Goal: Task Accomplishment & Management: Complete application form

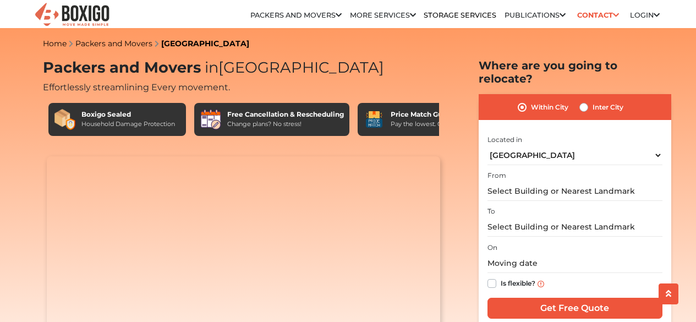
select select "[GEOGRAPHIC_DATA]"
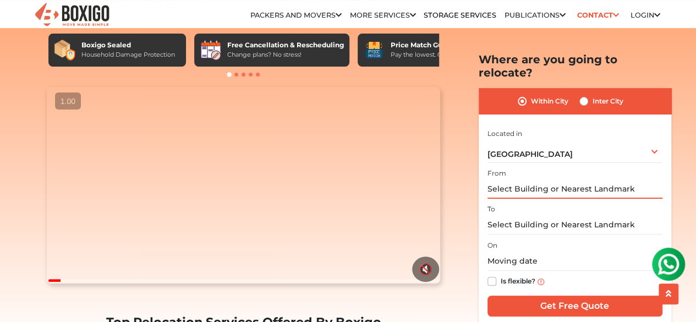
click at [534, 180] on input "text" at bounding box center [574, 188] width 175 height 19
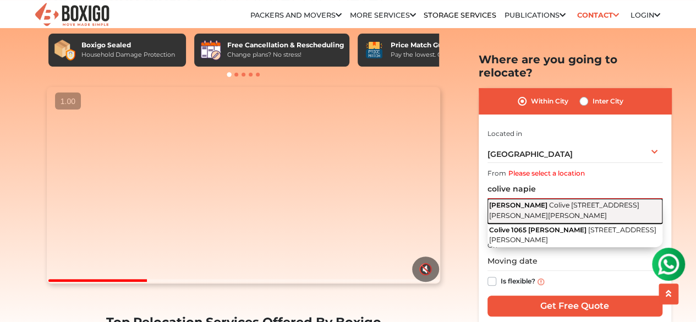
click at [560, 201] on span "Colive 1065 Napier, 2nd Cross Street, 1st Stage, Ashraya Layout, Garudachar Pal…" at bounding box center [564, 210] width 150 height 19
type input "[PERSON_NAME], Colive [STREET_ADDRESS][PERSON_NAME][PERSON_NAME]"
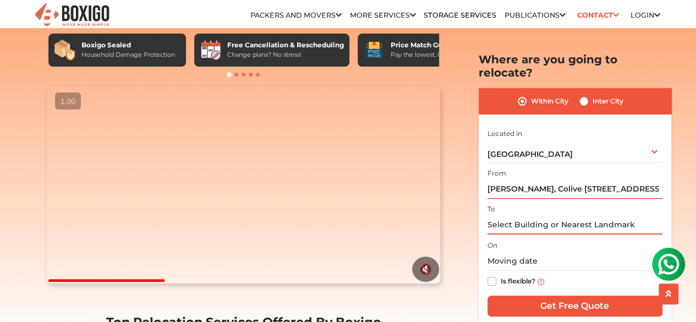
click at [550, 215] on input "text" at bounding box center [574, 224] width 175 height 19
paste input "Swarna Silicon Castle - Midas"
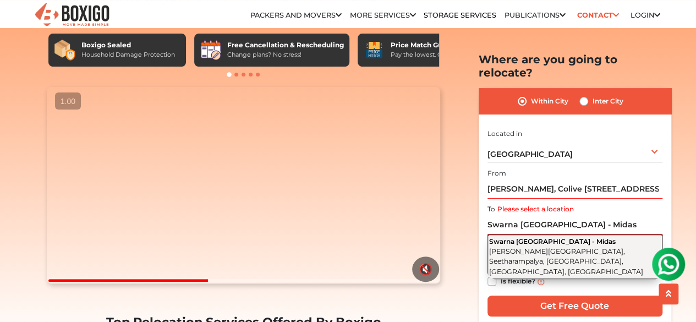
click at [551, 246] on span "Basavanna Nagar Main Road, Seetharampalya, Hoodi, Bengaluru, Karnataka" at bounding box center [566, 260] width 154 height 29
type input "Swarna [GEOGRAPHIC_DATA] - [GEOGRAPHIC_DATA], [PERSON_NAME][GEOGRAPHIC_DATA], […"
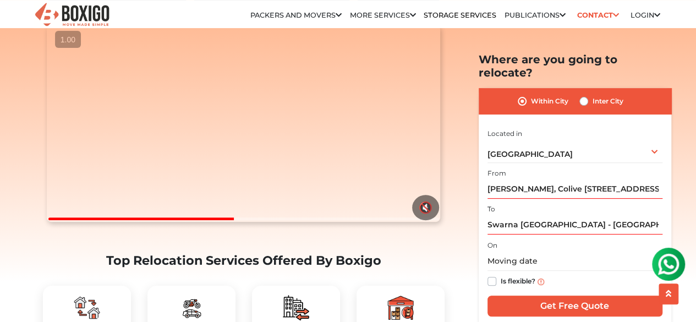
scroll to position [141, 0]
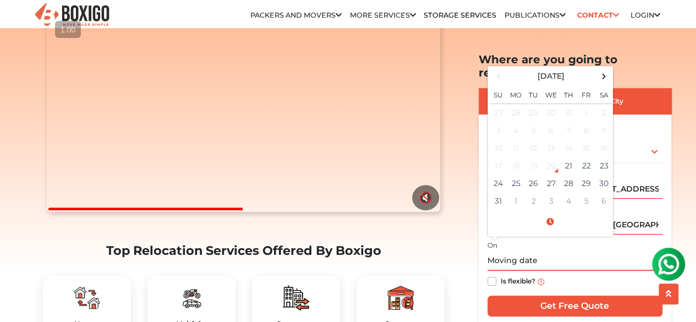
click at [520, 251] on input "text" at bounding box center [574, 260] width 175 height 19
click at [606, 157] on td "23" at bounding box center [604, 166] width 18 height 18
type input "08/23/2025 12:00 AM"
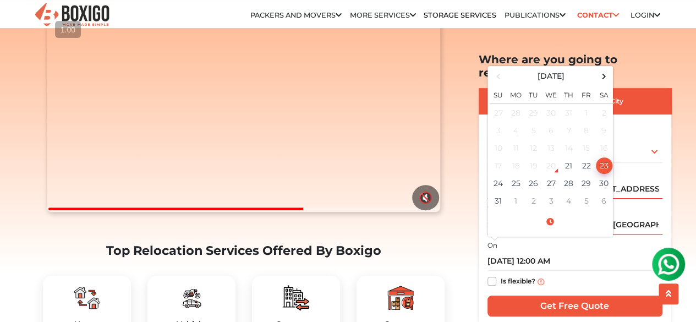
click at [605, 271] on div "Is flexible?" at bounding box center [574, 281] width 175 height 21
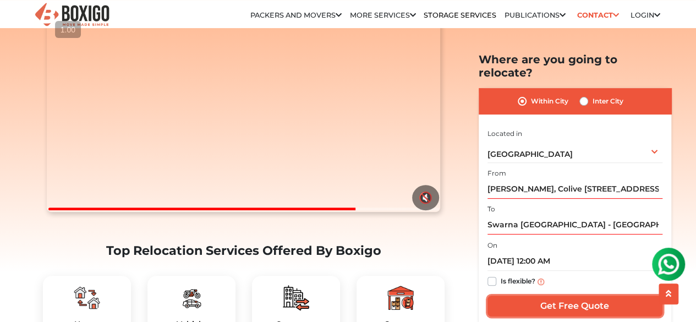
click at [560, 295] on input "Get Free Quote" at bounding box center [574, 305] width 175 height 21
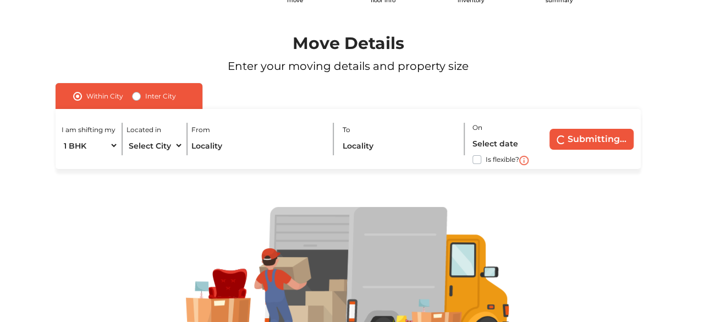
scroll to position [60, 0]
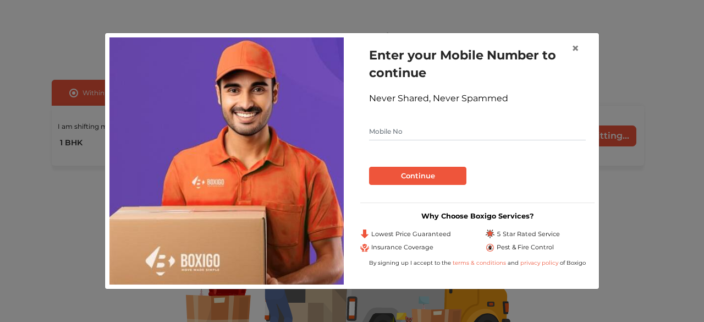
click at [510, 122] on form "Enter your Mobile Number to continue Never Shared, Never Spammed Continue" at bounding box center [477, 115] width 217 height 139
click at [493, 137] on input "text" at bounding box center [477, 132] width 217 height 18
click at [422, 137] on input "text" at bounding box center [477, 132] width 217 height 18
type input "8279344431"
click at [422, 173] on button "Continue" at bounding box center [417, 176] width 97 height 19
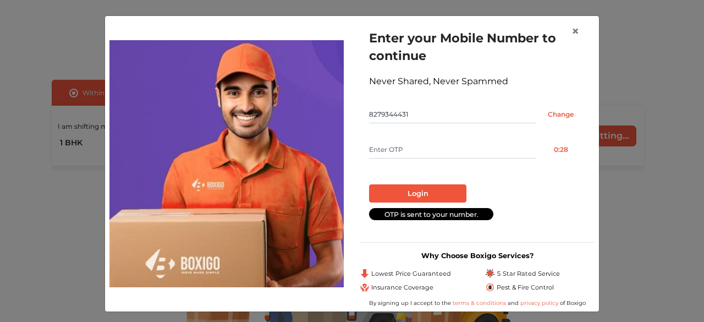
click at [391, 142] on input "text" at bounding box center [452, 150] width 167 height 18
click at [391, 147] on input "text" at bounding box center [452, 150] width 167 height 18
type input "3174"
click at [401, 192] on button "Login" at bounding box center [417, 193] width 97 height 19
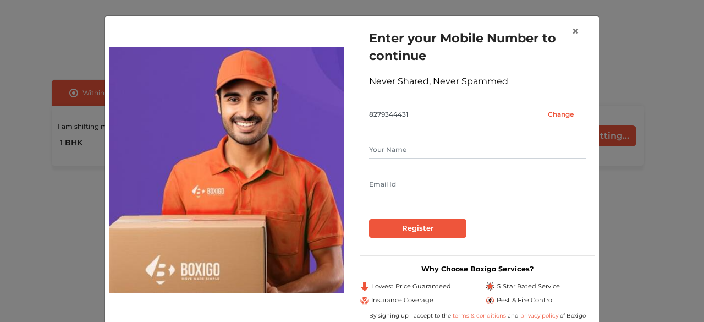
click at [380, 157] on input "text" at bounding box center [477, 150] width 217 height 18
type input "[PERSON_NAME]"
click at [418, 192] on input "text" at bounding box center [477, 184] width 217 height 18
type input "[EMAIL_ADDRESS][DOMAIN_NAME]"
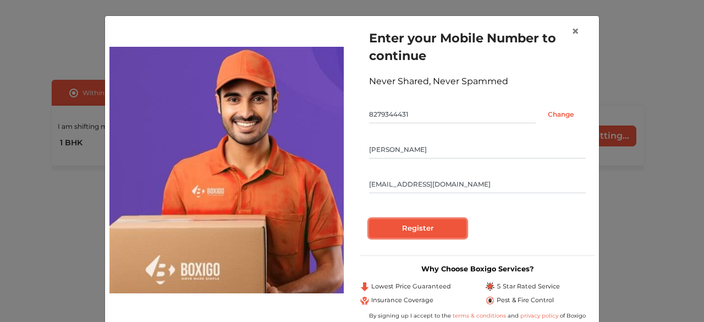
click at [430, 226] on input "Register" at bounding box center [417, 228] width 97 height 19
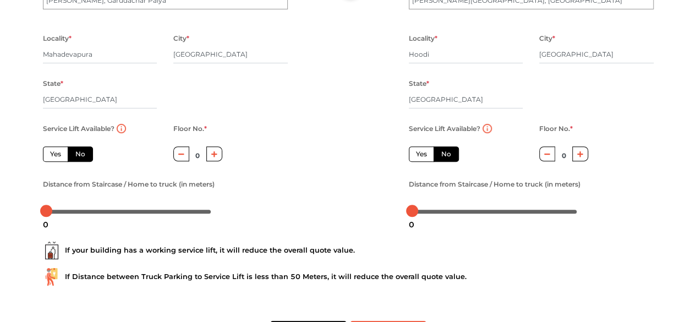
scroll to position [155, 0]
click at [54, 156] on label "Yes" at bounding box center [55, 153] width 25 height 15
click at [54, 156] on input "Yes" at bounding box center [53, 151] width 7 height 7
radio input "true"
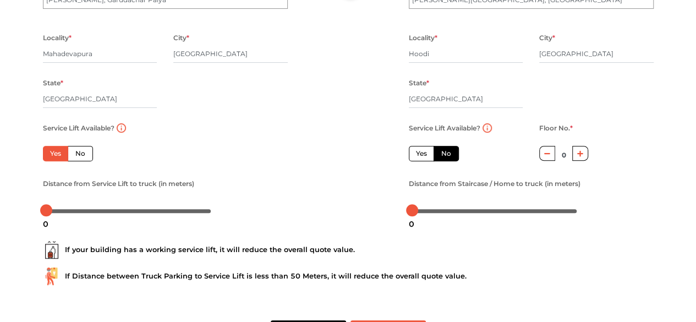
click at [420, 153] on label "Yes" at bounding box center [421, 153] width 25 height 15
click at [420, 153] on input "Yes" at bounding box center [419, 151] width 7 height 7
radio input "false"
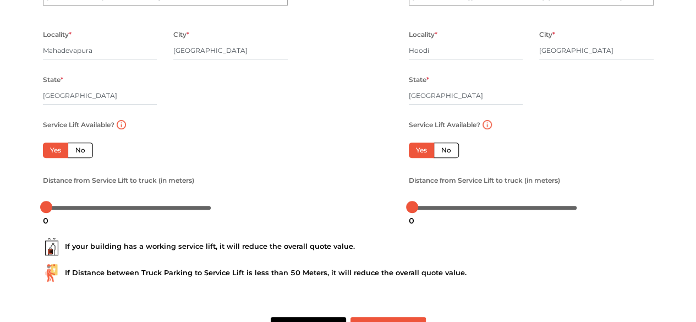
scroll to position [158, 0]
drag, startPoint x: 48, startPoint y: 209, endPoint x: 27, endPoint y: 205, distance: 21.4
click at [27, 205] on div "Plan your move Enter your floor info Add your inventory Your move summary My Mo…" at bounding box center [348, 101] width 696 height 518
drag, startPoint x: 409, startPoint y: 207, endPoint x: 433, endPoint y: 207, distance: 24.7
click at [433, 207] on div at bounding box center [433, 206] width 12 height 12
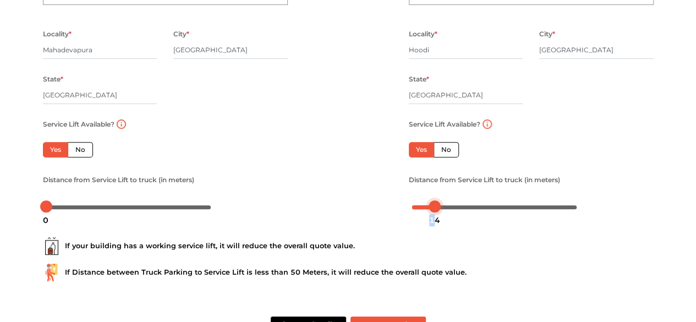
click at [429, 211] on div "14" at bounding box center [434, 220] width 20 height 19
drag, startPoint x: 435, startPoint y: 207, endPoint x: 429, endPoint y: 207, distance: 6.0
click at [429, 207] on div at bounding box center [428, 206] width 12 height 12
drag, startPoint x: 48, startPoint y: 208, endPoint x: 63, endPoint y: 207, distance: 14.4
click at [63, 207] on div at bounding box center [60, 206] width 12 height 12
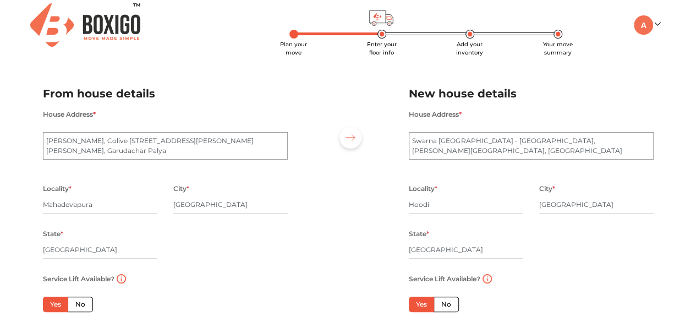
scroll to position [198, 0]
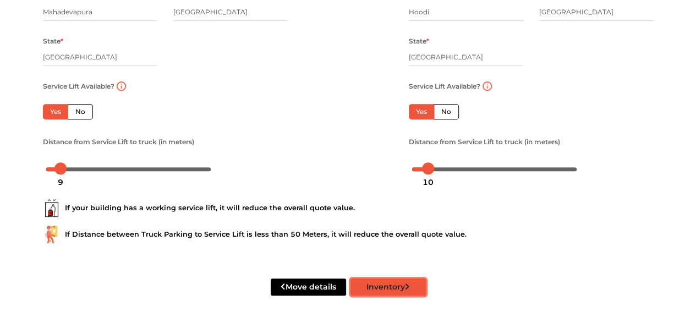
click at [387, 288] on button "Inventory" at bounding box center [387, 286] width 75 height 17
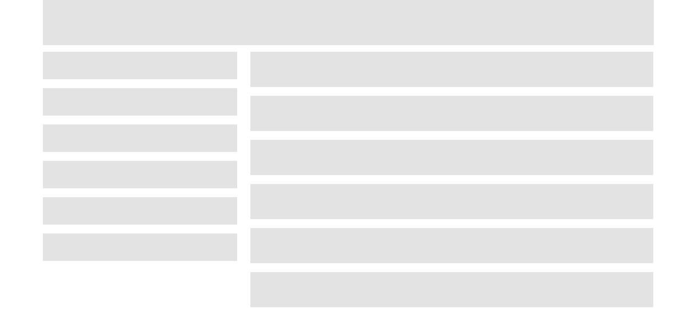
scroll to position [53, 0]
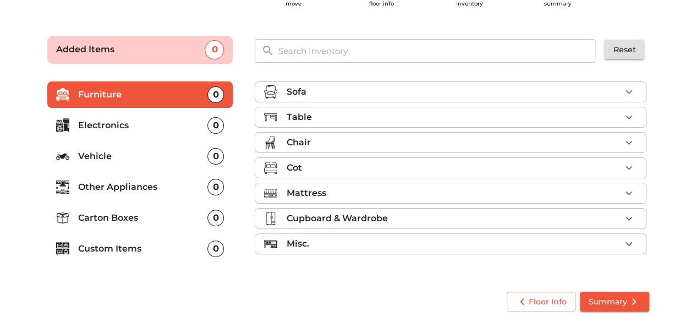
click at [367, 141] on div "Chair" at bounding box center [453, 142] width 334 height 13
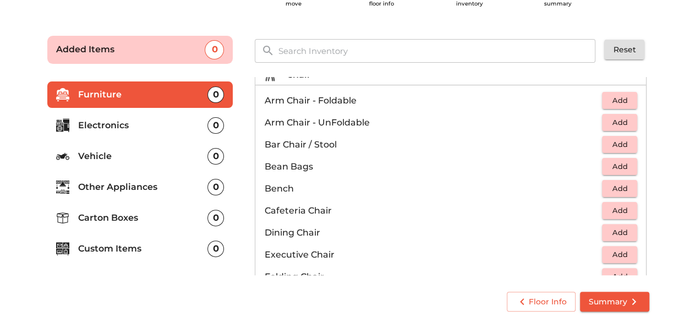
scroll to position [85, 0]
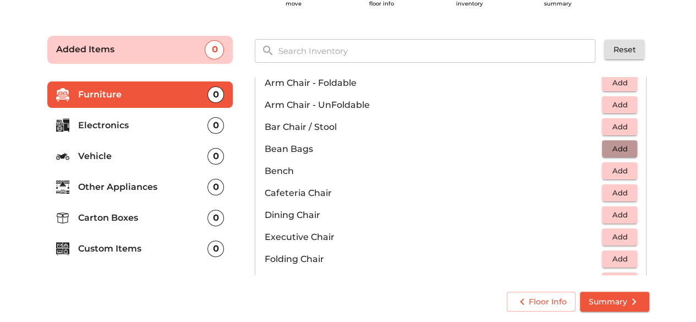
click at [602, 140] on button "Add" at bounding box center [619, 148] width 35 height 17
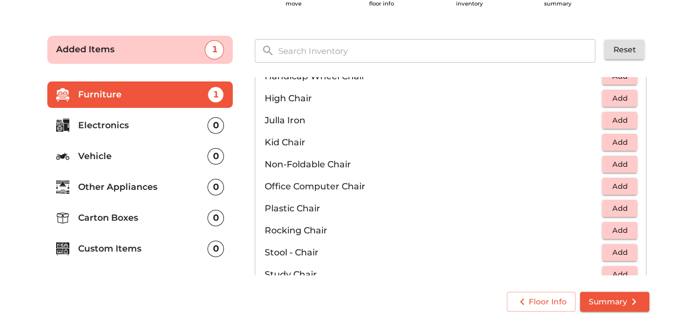
scroll to position [294, 0]
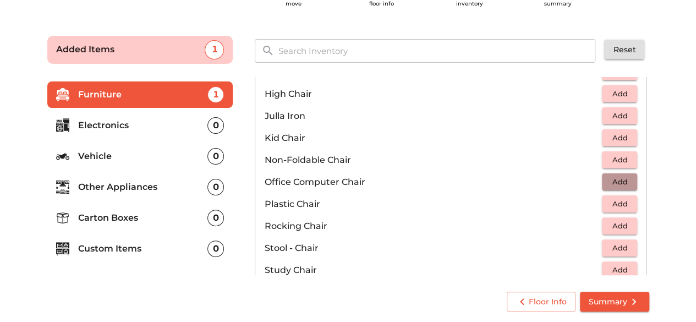
click at [607, 181] on span "Add" at bounding box center [619, 181] width 24 height 13
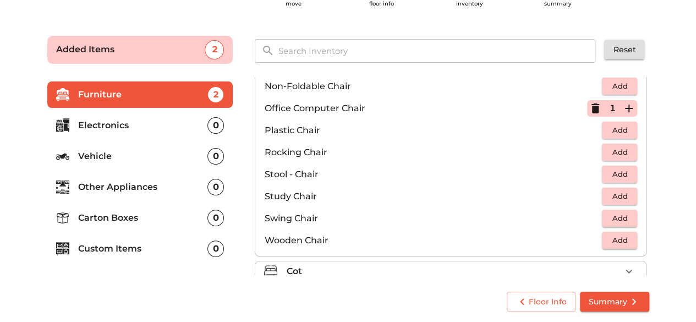
scroll to position [456, 0]
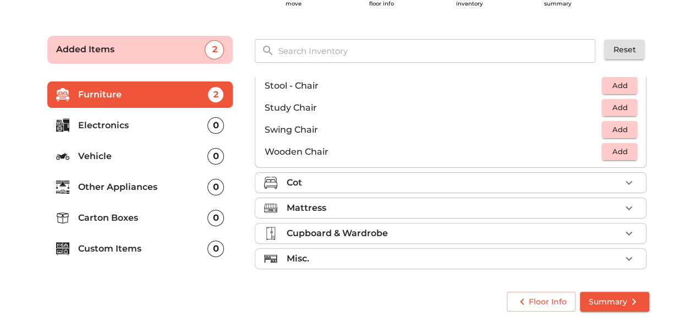
click at [473, 260] on div "Misc." at bounding box center [453, 258] width 334 height 13
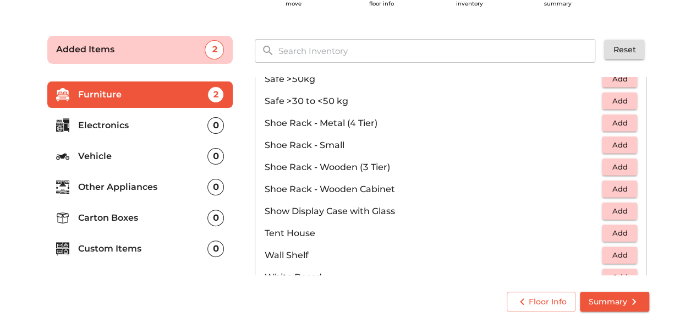
scroll to position [588, 0]
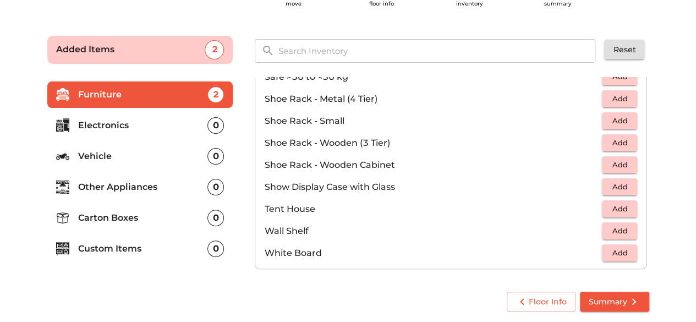
click at [178, 120] on p "Electronics" at bounding box center [143, 125] width 130 height 13
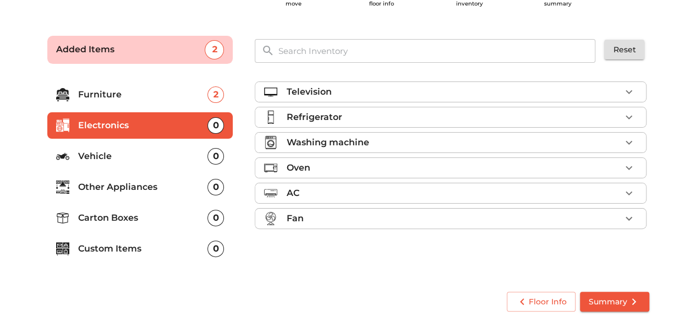
click at [359, 196] on div "AC" at bounding box center [453, 192] width 334 height 13
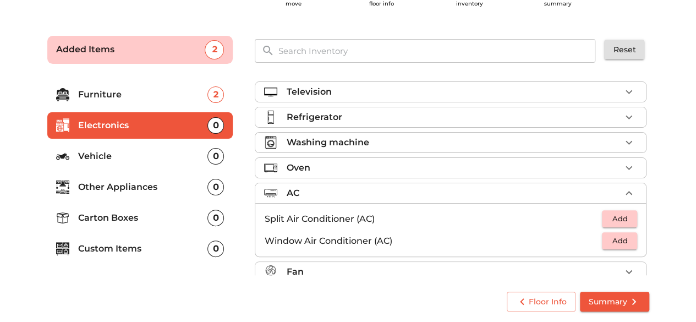
click at [359, 196] on div "AC" at bounding box center [453, 192] width 334 height 13
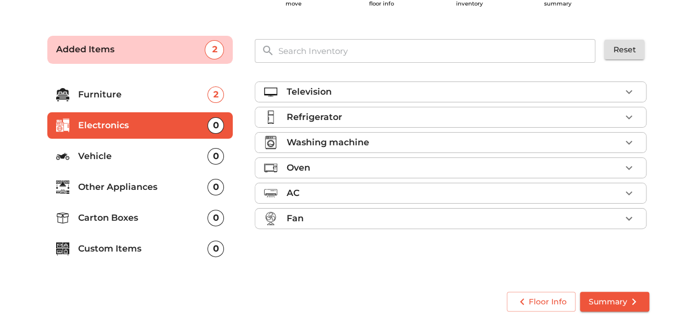
click at [380, 220] on div "Fan" at bounding box center [453, 218] width 334 height 13
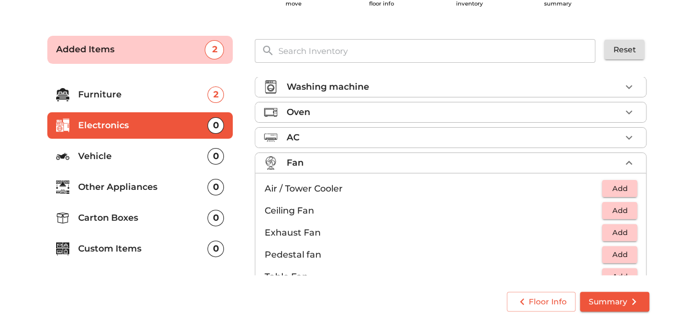
scroll to position [79, 0]
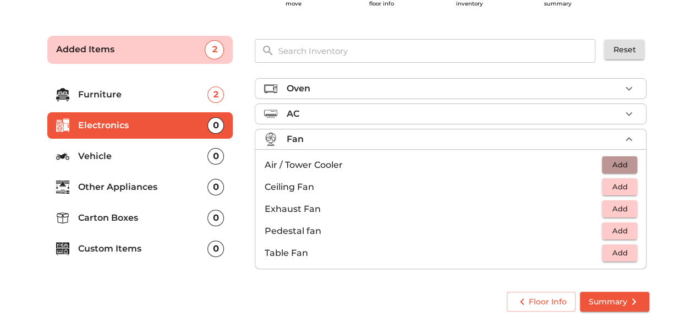
click at [608, 163] on span "Add" at bounding box center [619, 164] width 24 height 13
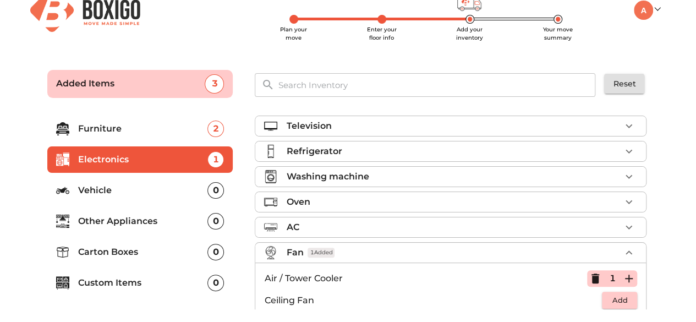
scroll to position [18, 0]
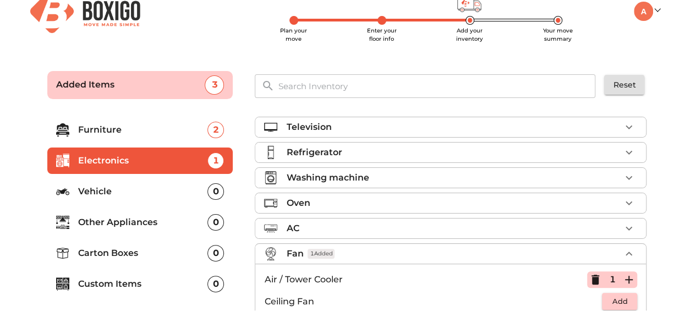
click at [376, 205] on div "Oven" at bounding box center [453, 202] width 334 height 13
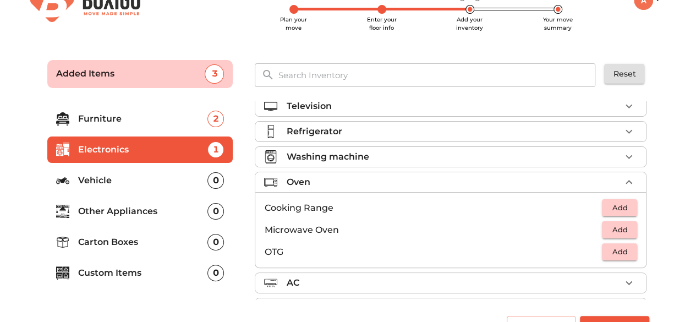
scroll to position [30, 0]
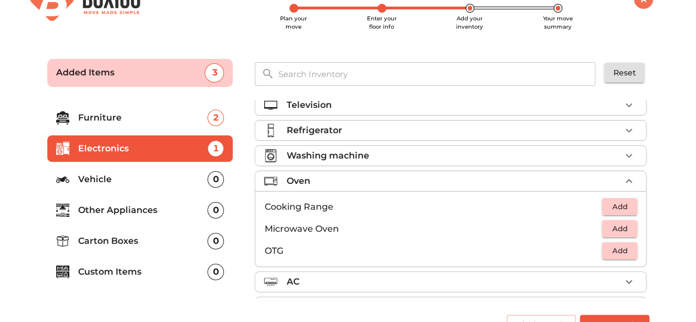
click at [156, 206] on p "Other Appliances" at bounding box center [143, 209] width 130 height 13
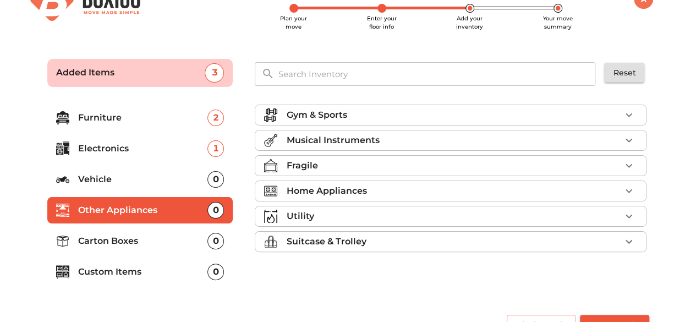
click at [338, 190] on p "Home Appliances" at bounding box center [326, 190] width 80 height 13
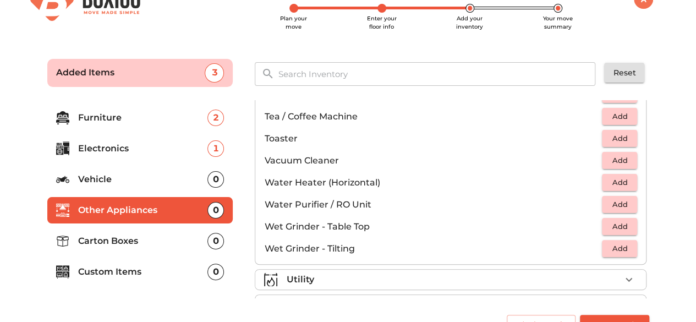
scroll to position [739, 0]
click at [613, 202] on span "Add" at bounding box center [619, 203] width 24 height 13
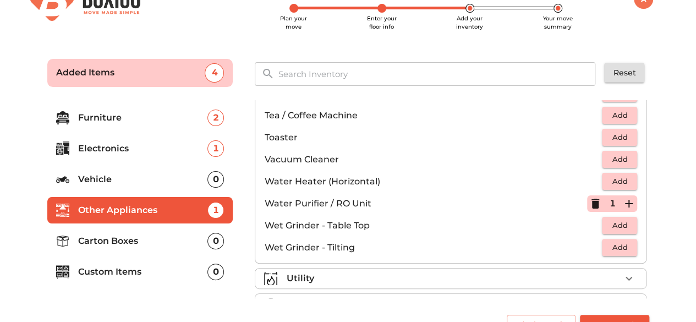
scroll to position [53, 0]
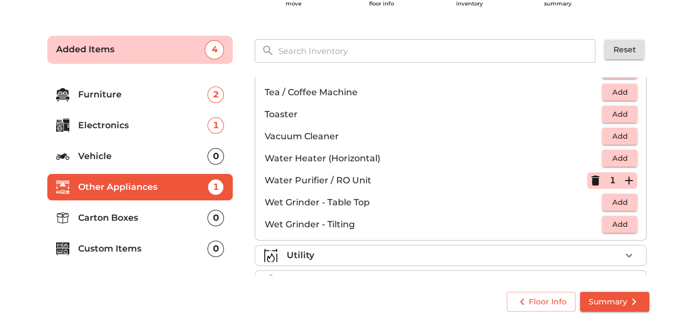
click at [150, 246] on p "Custom Items" at bounding box center [143, 248] width 130 height 13
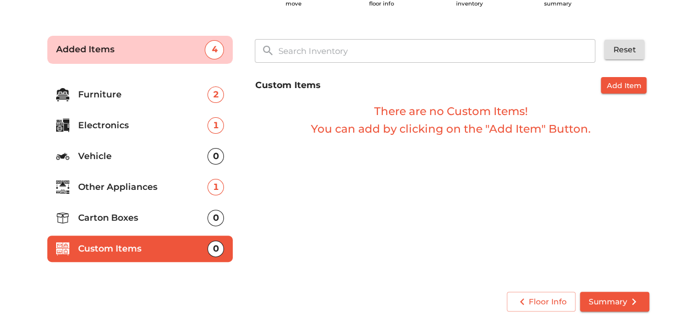
click at [134, 86] on li "Furniture 2" at bounding box center [140, 94] width 186 height 26
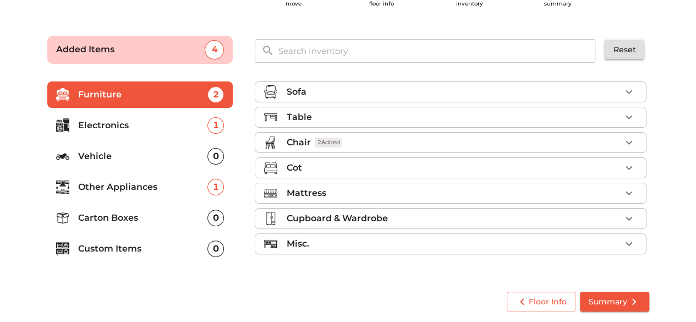
click at [153, 255] on li "Custom Items 0" at bounding box center [140, 248] width 186 height 26
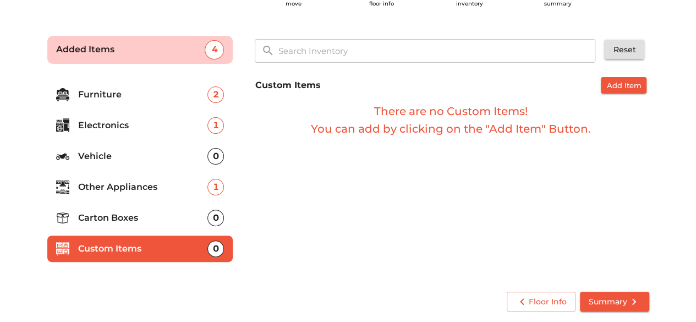
click at [165, 207] on li "Carton Boxes 0" at bounding box center [140, 218] width 186 height 26
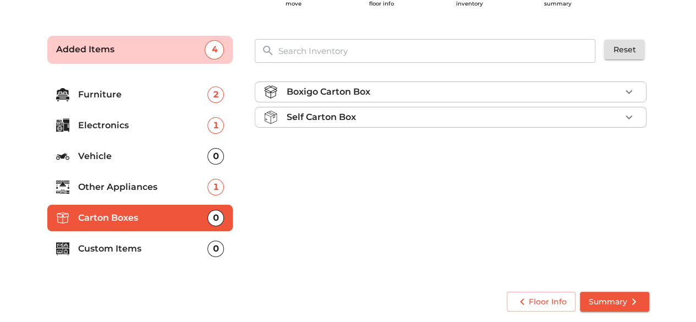
click at [305, 118] on p "Self Carton Box" at bounding box center [320, 117] width 69 height 13
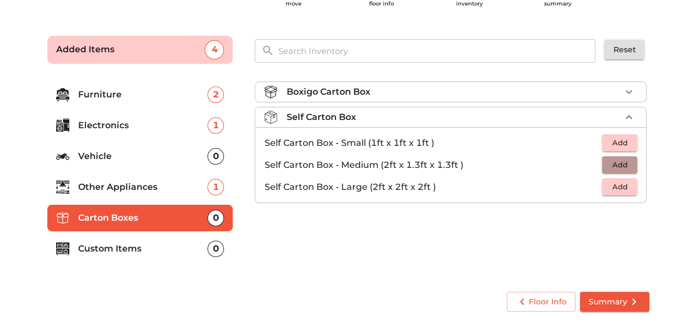
click at [616, 166] on span "Add" at bounding box center [619, 164] width 24 height 13
click at [626, 163] on icon "button" at bounding box center [629, 165] width 8 height 8
click at [572, 243] on div "Boxigo Carton Box Self Carton Box 2 Added Self Carton Box - Small (1ft x 1ft x …" at bounding box center [451, 177] width 402 height 208
click at [181, 191] on p "Other Appliances" at bounding box center [143, 186] width 130 height 13
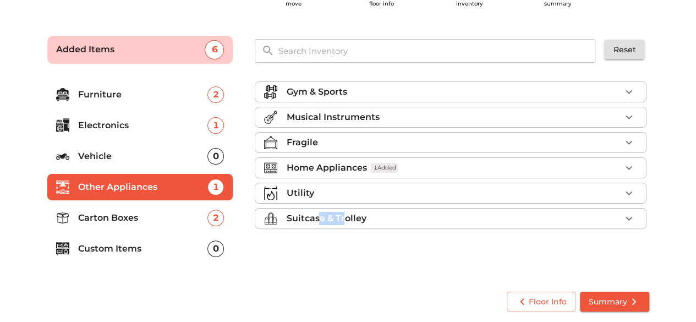
drag, startPoint x: 317, startPoint y: 226, endPoint x: 343, endPoint y: 212, distance: 29.8
click at [343, 212] on ul "Gym & Sports Musical Instruments Fragile Home Appliances 1 Added Utility Suitca…" at bounding box center [450, 157] width 391 height 161
click at [343, 212] on p "Suitcase & Trolley" at bounding box center [326, 218] width 80 height 13
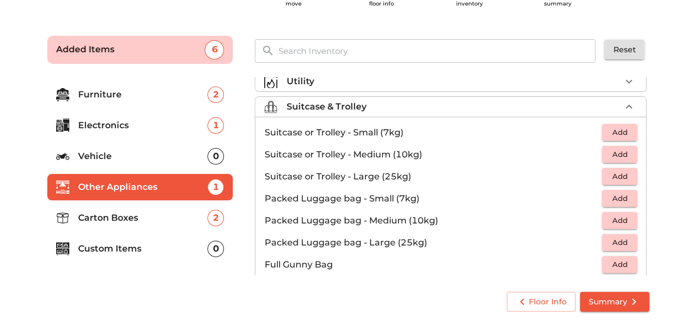
scroll to position [121, 0]
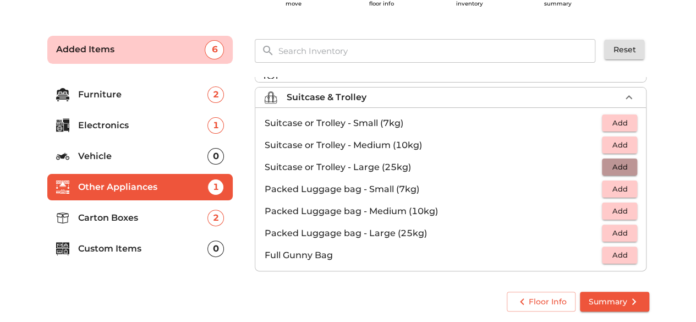
click at [614, 169] on span "Add" at bounding box center [619, 167] width 24 height 13
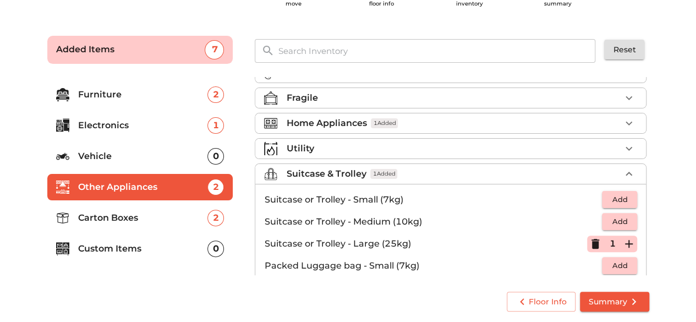
scroll to position [0, 0]
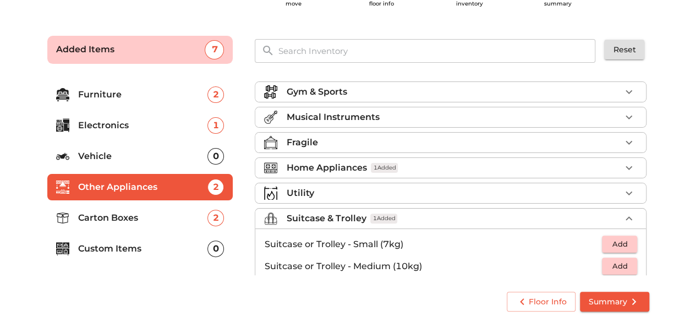
click at [601, 299] on span "Summary" at bounding box center [614, 302] width 52 height 14
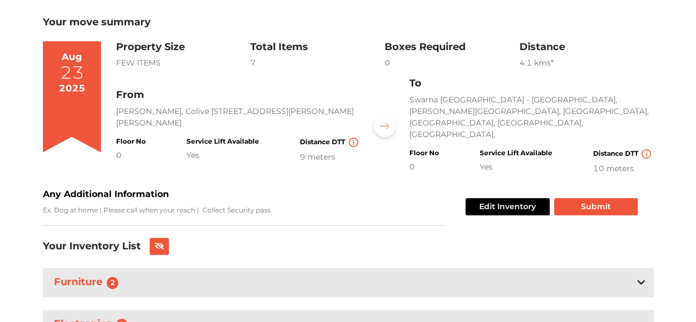
scroll to position [58, 0]
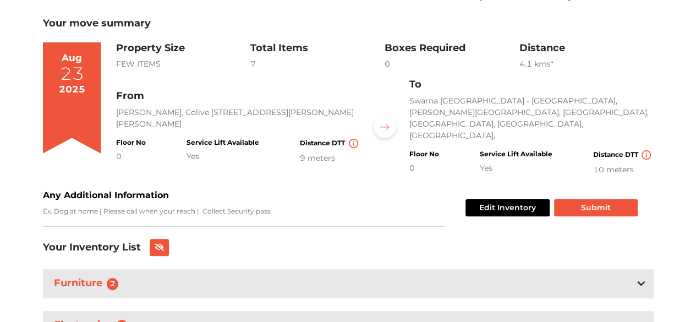
click at [415, 162] on div "0" at bounding box center [424, 168] width 30 height 12
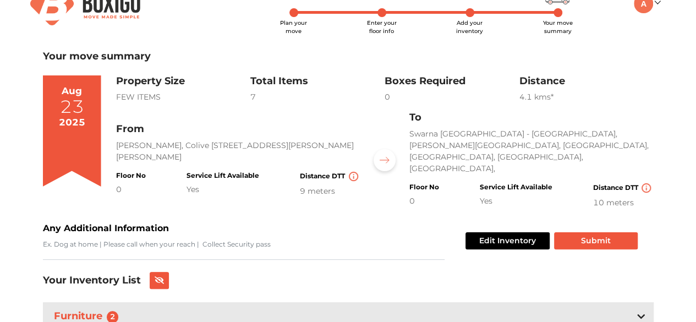
scroll to position [25, 0]
click at [493, 232] on button "Edit Inventory" at bounding box center [507, 240] width 84 height 17
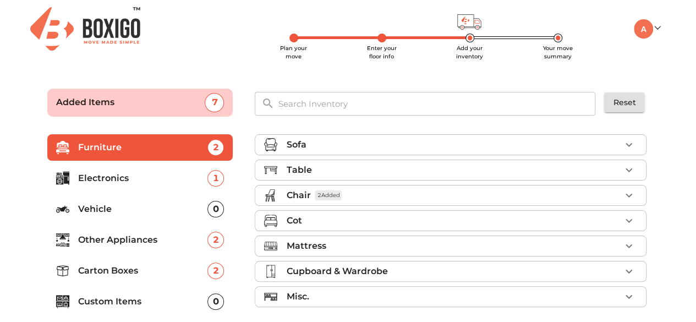
click at [291, 45] on span "Plan your move" at bounding box center [293, 52] width 27 height 15
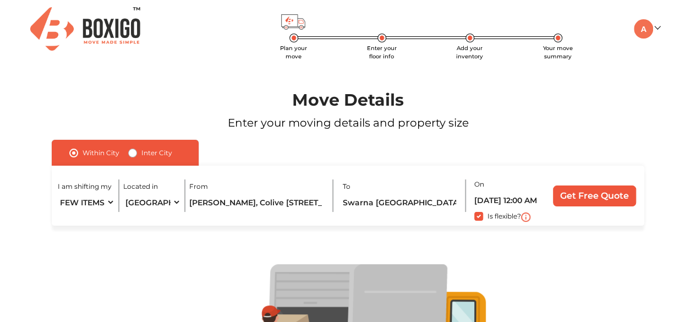
click at [383, 45] on span "Enter your floor info" at bounding box center [382, 52] width 30 height 15
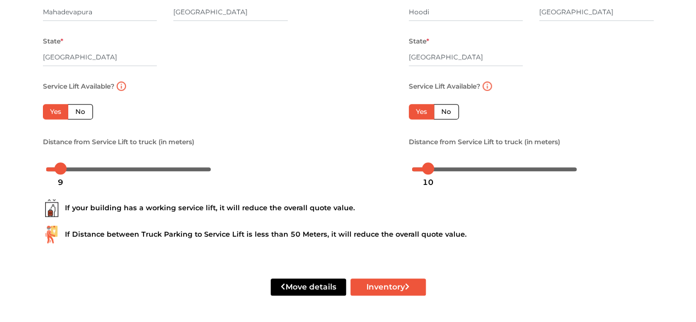
scroll to position [181, 0]
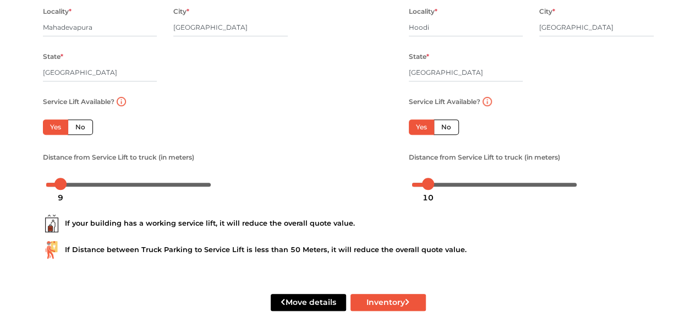
click at [427, 131] on label "Yes" at bounding box center [421, 126] width 25 height 15
click at [423, 129] on input "Yes" at bounding box center [419, 125] width 7 height 7
click at [441, 127] on label "No" at bounding box center [445, 126] width 25 height 15
click at [441, 127] on input "No" at bounding box center [444, 125] width 7 height 7
click at [415, 126] on label "Yes" at bounding box center [421, 126] width 25 height 15
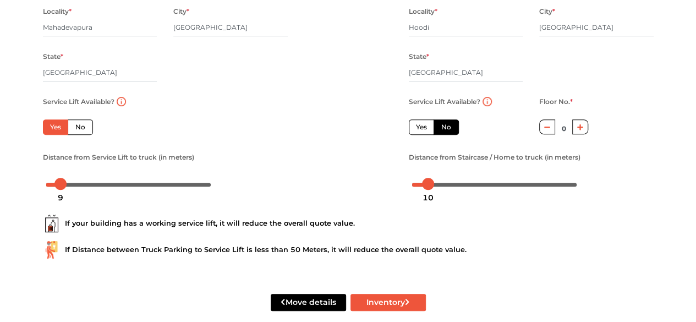
click at [416, 126] on input "Yes" at bounding box center [419, 125] width 7 height 7
radio input "false"
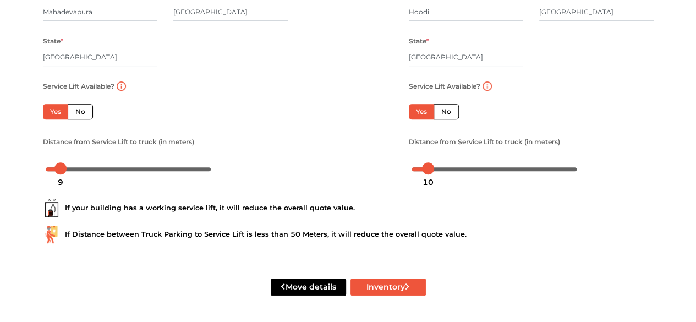
scroll to position [198, 0]
click at [358, 255] on div "Move details Inventory" at bounding box center [348, 287] width 627 height 70
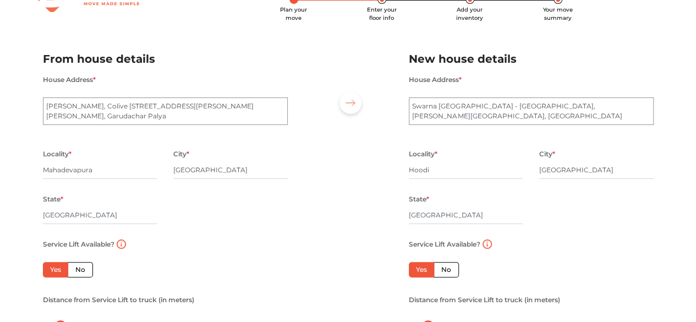
scroll to position [0, 0]
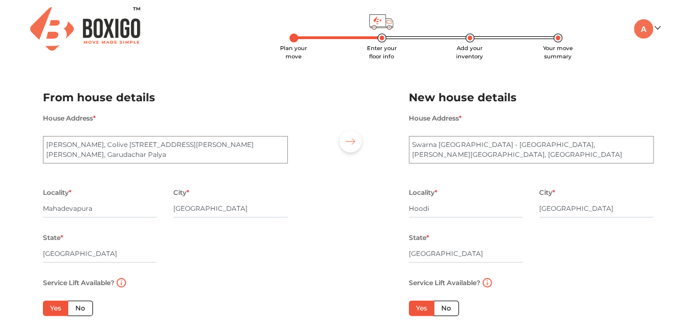
click at [558, 45] on span "Your move summary" at bounding box center [558, 52] width 30 height 15
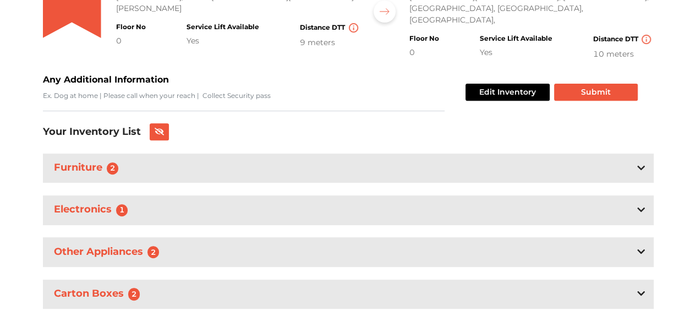
scroll to position [187, 0]
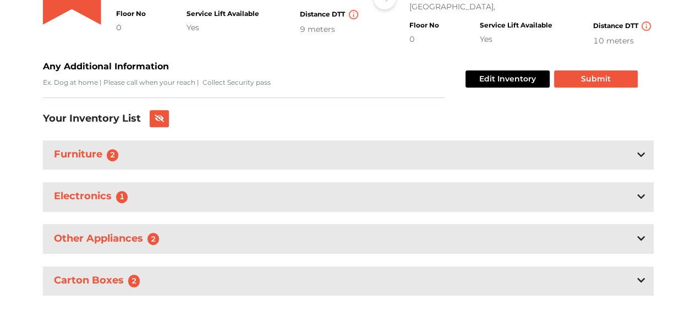
click at [418, 140] on div "Furniture 2" at bounding box center [348, 154] width 610 height 29
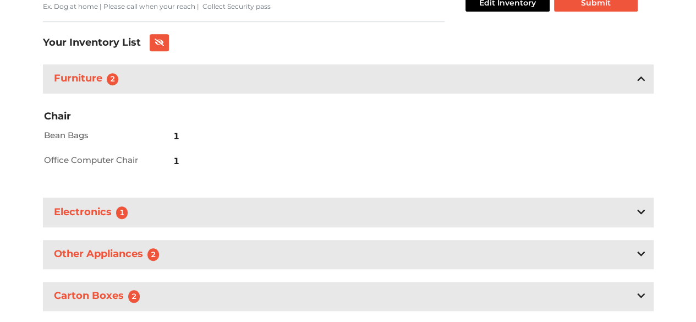
scroll to position [263, 0]
click at [399, 202] on div "Electronics 1" at bounding box center [348, 211] width 610 height 29
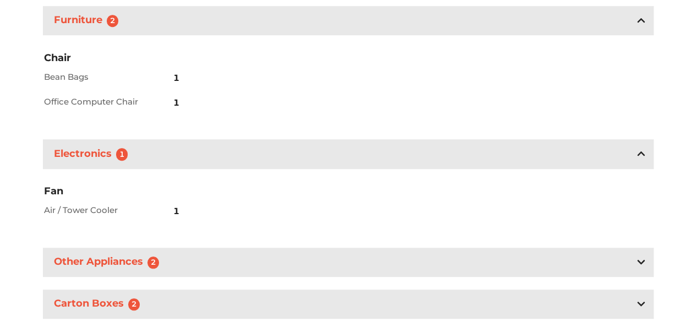
scroll to position [345, 0]
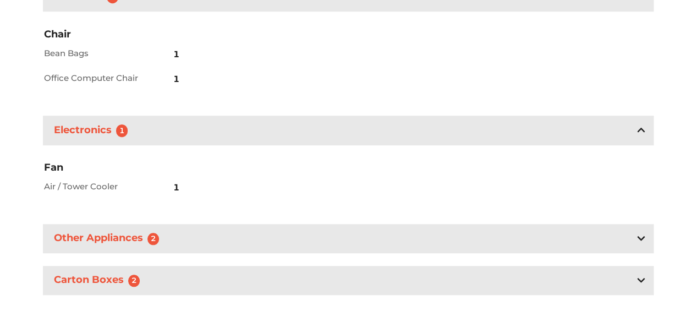
click at [390, 230] on div "Other Appliances 2" at bounding box center [348, 238] width 610 height 29
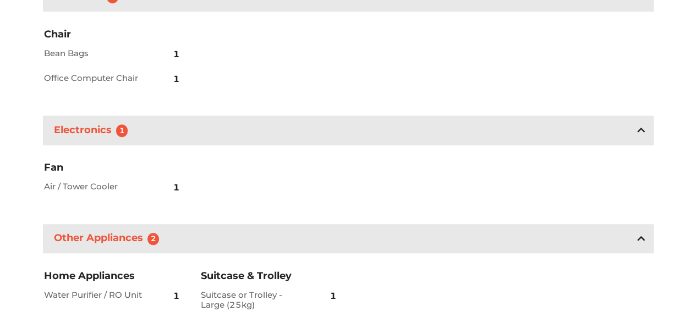
scroll to position [417, 0]
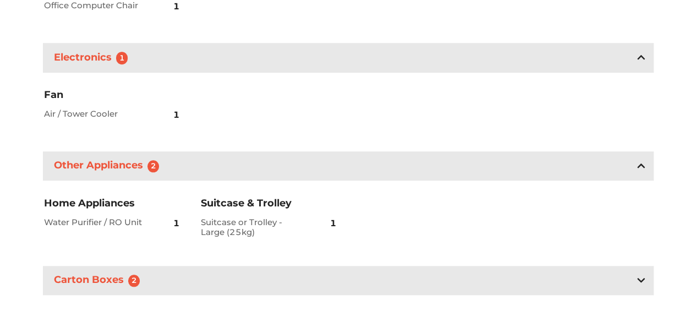
click at [380, 266] on div "Carton Boxes 2" at bounding box center [348, 280] width 610 height 29
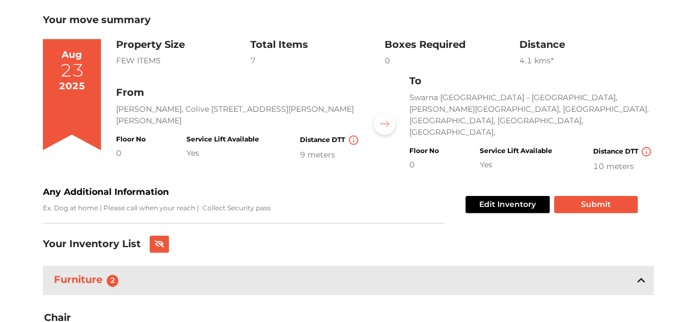
scroll to position [0, 0]
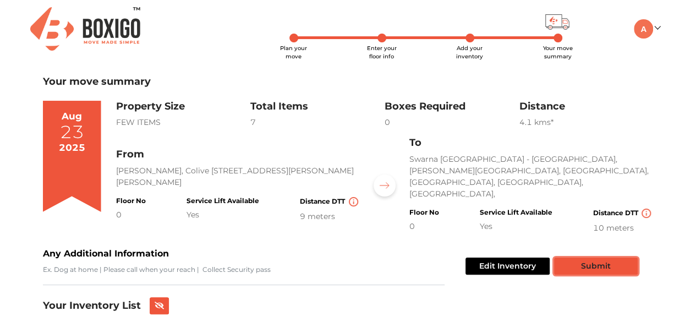
click at [563, 257] on button "Submit" at bounding box center [596, 265] width 84 height 17
